Goal: Transaction & Acquisition: Purchase product/service

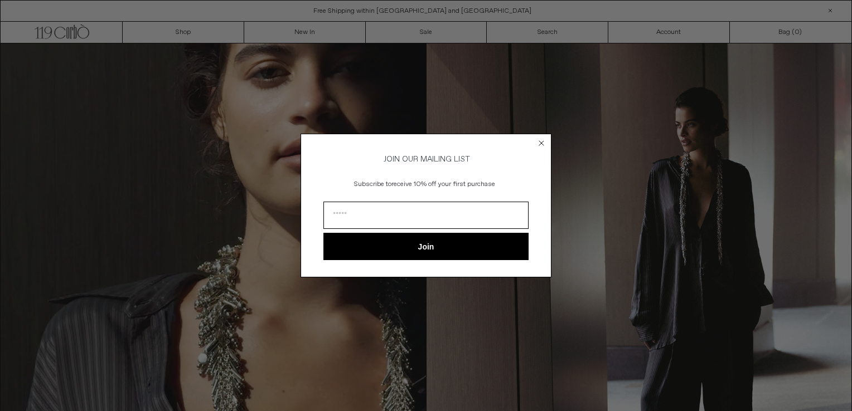
click at [540, 141] on circle "Close dialog" at bounding box center [541, 143] width 11 height 11
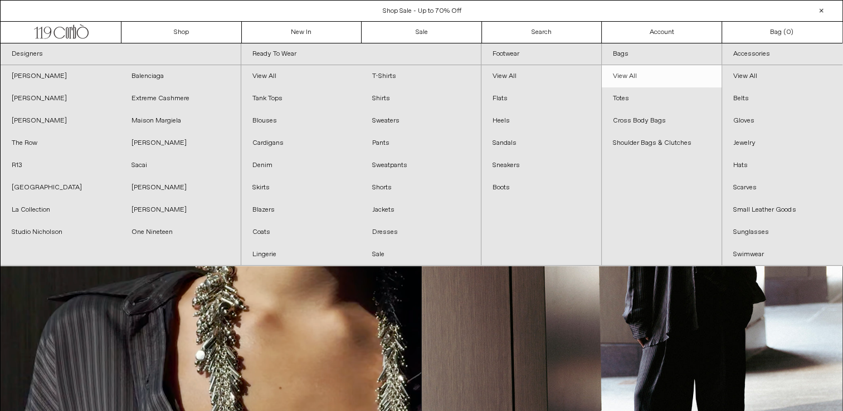
click at [620, 71] on link "View All" at bounding box center [662, 76] width 120 height 22
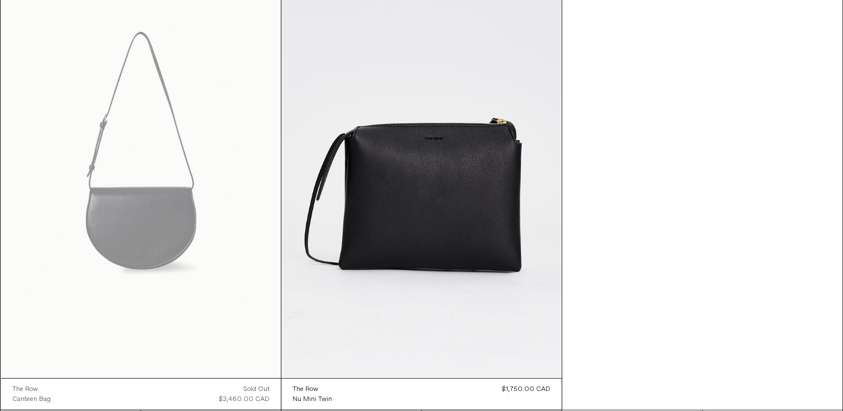
scroll to position [2876, 0]
